Goal: Complete application form: Complete application form

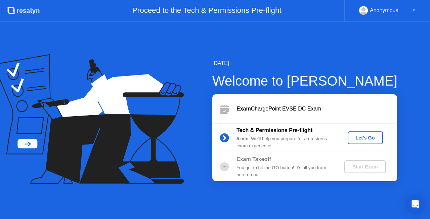
click at [367, 140] on div "Let's Go" at bounding box center [366, 137] width 30 height 5
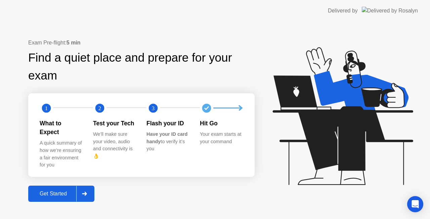
click at [89, 188] on div at bounding box center [84, 193] width 16 height 15
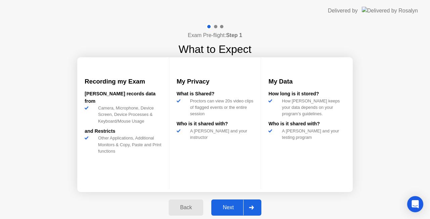
click at [253, 205] on icon at bounding box center [251, 207] width 5 height 4
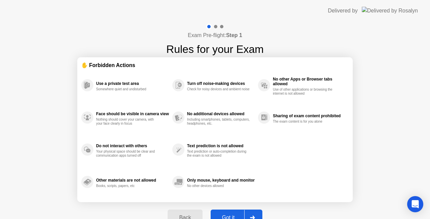
click at [251, 214] on div at bounding box center [252, 216] width 16 height 15
select select "**********"
select select "*******"
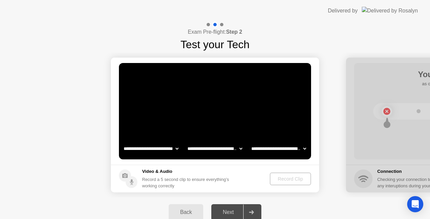
click at [253, 212] on icon at bounding box center [251, 212] width 5 height 4
click at [282, 179] on div "Record Clip" at bounding box center [291, 178] width 36 height 5
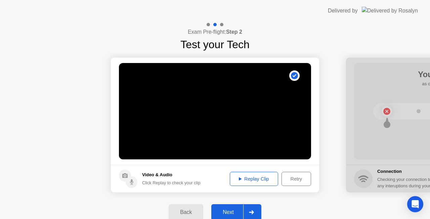
click at [255, 212] on div at bounding box center [251, 211] width 16 height 15
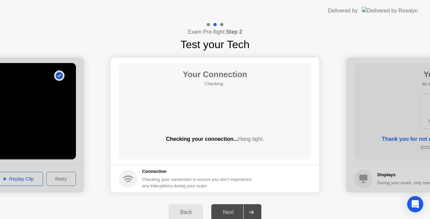
click at [255, 211] on div at bounding box center [251, 211] width 16 height 15
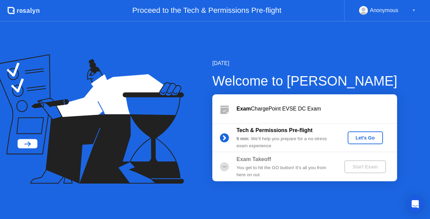
click at [366, 135] on div "Let's Go" at bounding box center [366, 137] width 30 height 5
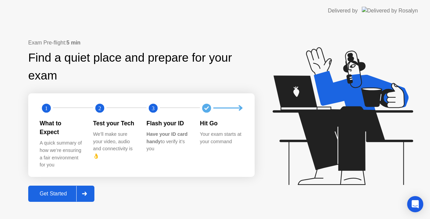
click at [87, 186] on div at bounding box center [84, 193] width 16 height 15
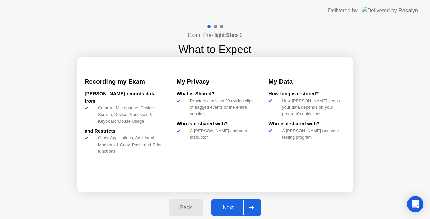
click at [237, 204] on div "Next" at bounding box center [229, 207] width 30 height 6
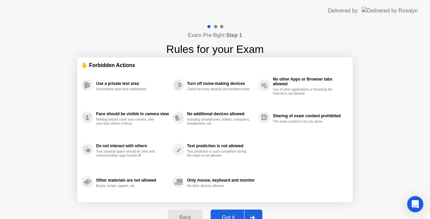
click at [250, 213] on div at bounding box center [252, 216] width 16 height 15
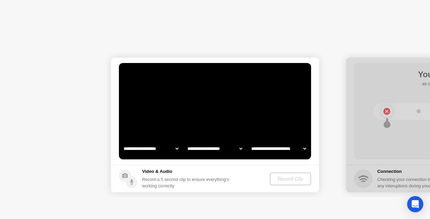
select select "**********"
select select "*******"
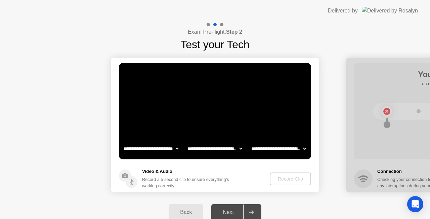
click at [250, 211] on icon at bounding box center [251, 212] width 5 height 4
click at [255, 210] on div at bounding box center [251, 211] width 16 height 15
click at [277, 181] on div "Record Clip" at bounding box center [291, 178] width 36 height 5
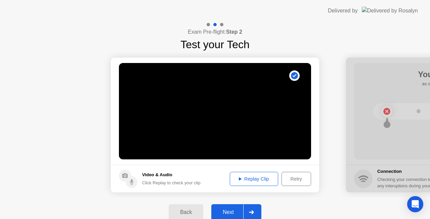
click at [248, 212] on div at bounding box center [251, 211] width 16 height 15
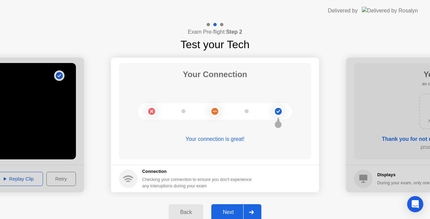
click at [248, 212] on div at bounding box center [251, 211] width 16 height 15
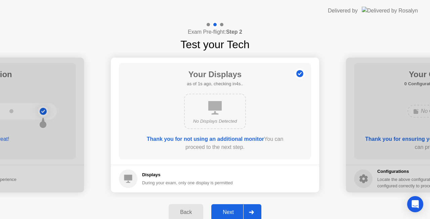
click at [248, 212] on div at bounding box center [251, 211] width 16 height 15
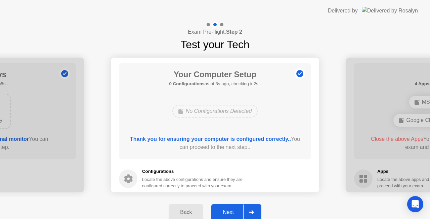
click at [248, 212] on div at bounding box center [251, 211] width 16 height 15
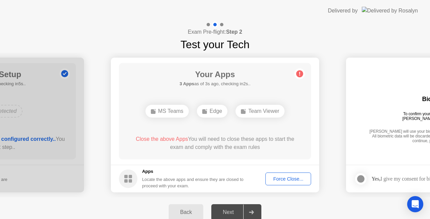
click at [289, 181] on div "Force Close..." at bounding box center [288, 178] width 41 height 5
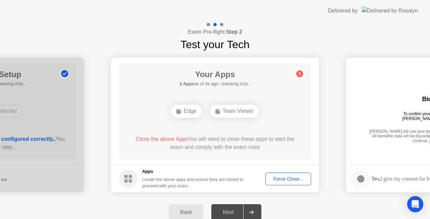
click at [281, 176] on div "Force Close..." at bounding box center [288, 178] width 41 height 5
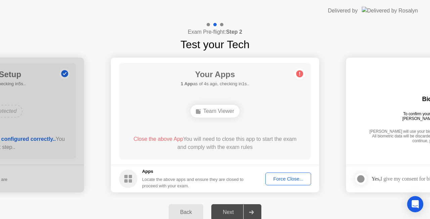
click at [275, 176] on div "Force Close..." at bounding box center [288, 178] width 41 height 5
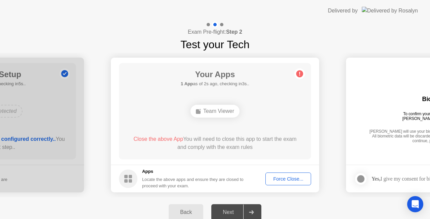
click at [286, 178] on div "Force Close..." at bounding box center [288, 178] width 41 height 5
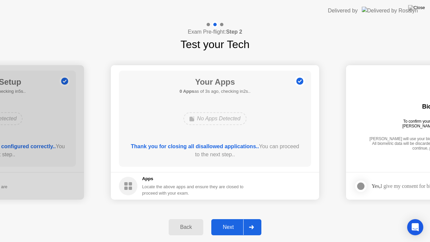
click at [234, 218] on div "Next" at bounding box center [229, 227] width 30 height 6
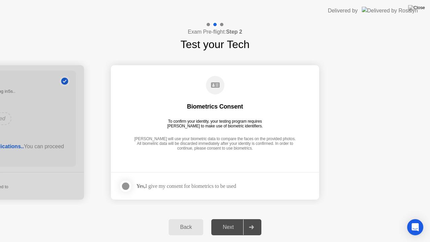
click at [234, 218] on div "Next" at bounding box center [229, 227] width 30 height 6
click at [129, 185] on div at bounding box center [126, 186] width 8 height 8
click at [239, 218] on div "Next" at bounding box center [229, 227] width 30 height 6
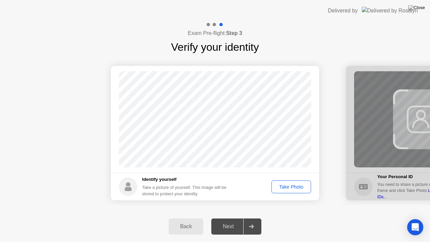
click at [291, 188] on div "Take Photo" at bounding box center [291, 186] width 35 height 5
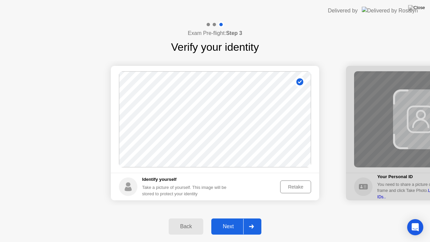
click at [227, 218] on div "Next" at bounding box center [229, 227] width 30 height 6
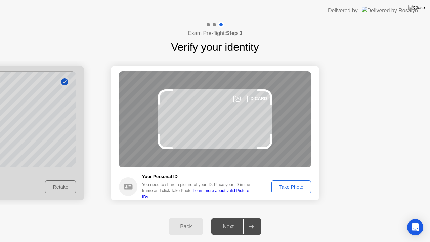
click at [292, 186] on div "Take Photo" at bounding box center [291, 186] width 35 height 5
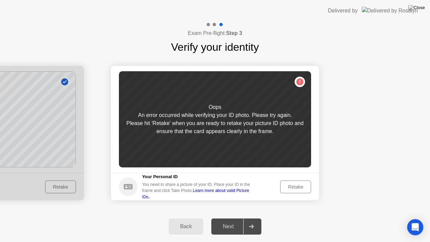
click at [296, 184] on div "Retake" at bounding box center [296, 186] width 26 height 5
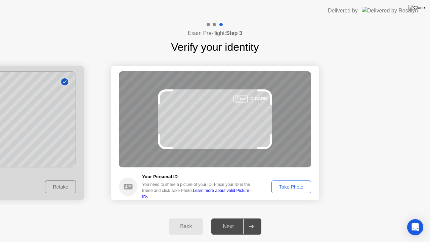
click at [295, 185] on div "Take Photo" at bounding box center [291, 186] width 35 height 5
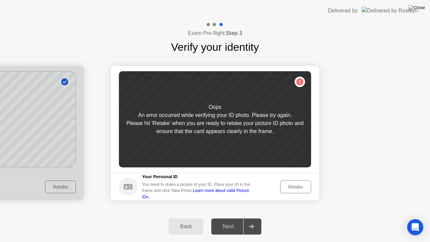
click at [295, 185] on div "Retake" at bounding box center [296, 186] width 26 height 5
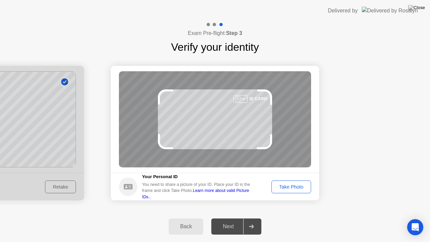
click at [295, 185] on div "Take Photo" at bounding box center [291, 186] width 35 height 5
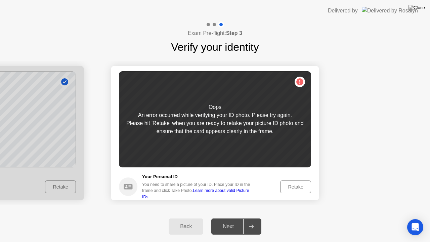
click at [295, 185] on div "Retake" at bounding box center [296, 186] width 26 height 5
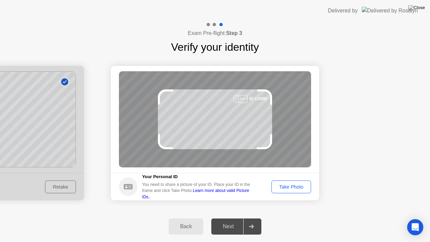
click at [295, 185] on div "Take Photo" at bounding box center [291, 186] width 35 height 5
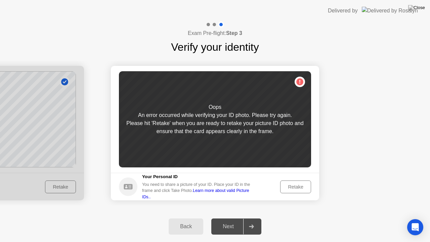
click at [295, 185] on div "Retake" at bounding box center [296, 186] width 26 height 5
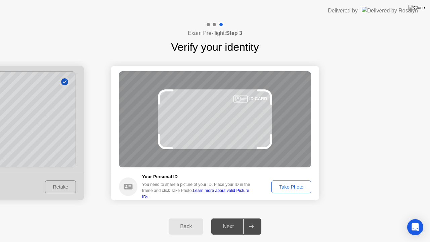
click at [295, 185] on div "Take Photo" at bounding box center [291, 186] width 35 height 5
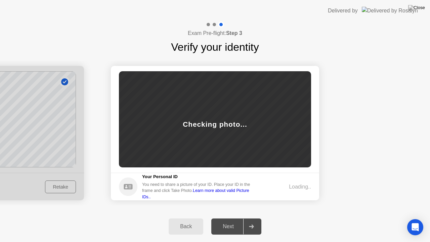
click at [127, 14] on header "Delivered by" at bounding box center [215, 11] width 430 height 22
click at [151, 0] on header "Delivered by" at bounding box center [215, 11] width 430 height 22
click at [213, 121] on div "Checking photo..." at bounding box center [215, 124] width 64 height 10
click at [256, 218] on div at bounding box center [251, 226] width 16 height 15
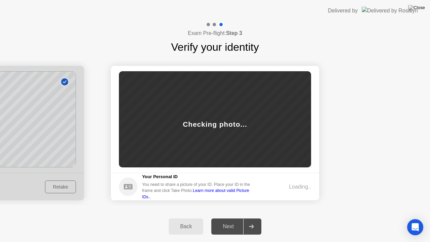
click at [231, 195] on link "Learn more about valid Picture IDs.." at bounding box center [195, 193] width 107 height 11
click at [271, 175] on footer "Your Personal ID You need to share a picture of your ID. Place your ID in the f…" at bounding box center [215, 187] width 208 height 28
click at [205, 148] on div "Checking photo..." at bounding box center [215, 119] width 192 height 96
click at [250, 218] on icon at bounding box center [251, 227] width 5 height 4
click at [231, 218] on div "Next" at bounding box center [229, 227] width 30 height 6
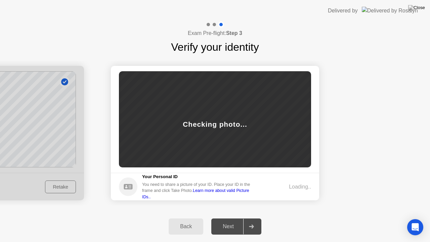
click at [113, 48] on div "Exam Pre-flight: Step 3 Verify your identity" at bounding box center [215, 39] width 430 height 34
click at [149, 217] on div "Back Next" at bounding box center [215, 226] width 430 height 31
click at [189, 218] on div "Back" at bounding box center [186, 227] width 31 height 6
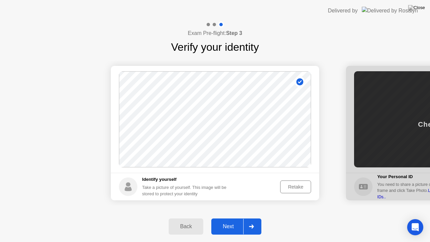
click at [249, 218] on div at bounding box center [251, 226] width 16 height 15
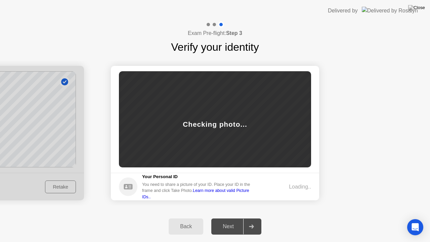
click at [249, 218] on div at bounding box center [251, 226] width 16 height 15
click at [237, 218] on div "Next" at bounding box center [229, 227] width 30 height 6
click at [289, 189] on div "Loading.." at bounding box center [300, 187] width 22 height 8
click at [269, 153] on div "Checking photo..." at bounding box center [215, 119] width 192 height 96
click at [422, 8] on img at bounding box center [417, 7] width 17 height 5
